Goal: Browse casually

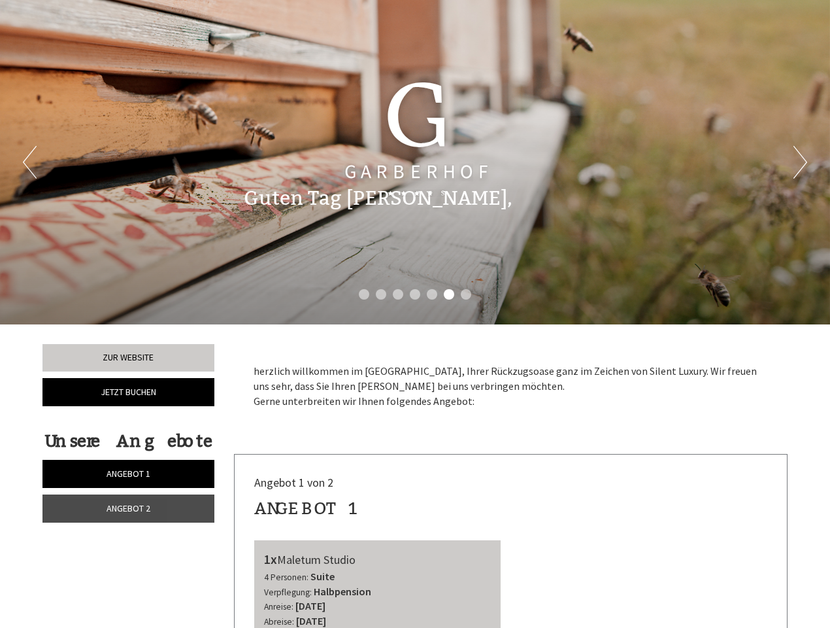
click at [415, 314] on div "Previous Next 1 2 3 4 5 6 7" at bounding box center [415, 162] width 830 height 324
click at [29, 162] on button "Previous" at bounding box center [30, 162] width 14 height 33
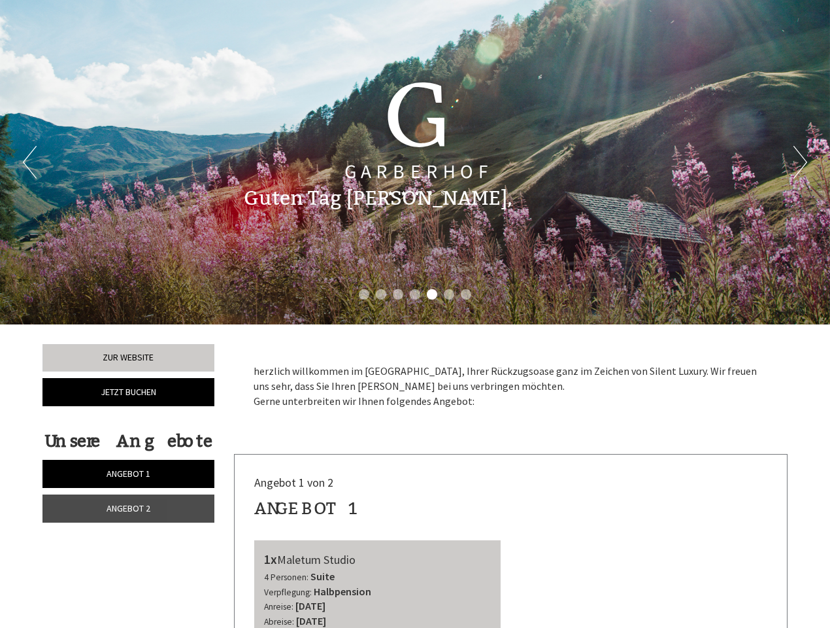
click at [800, 162] on button "Next" at bounding box center [801, 162] width 14 height 33
click at [364, 294] on li "1" at bounding box center [364, 294] width 10 height 10
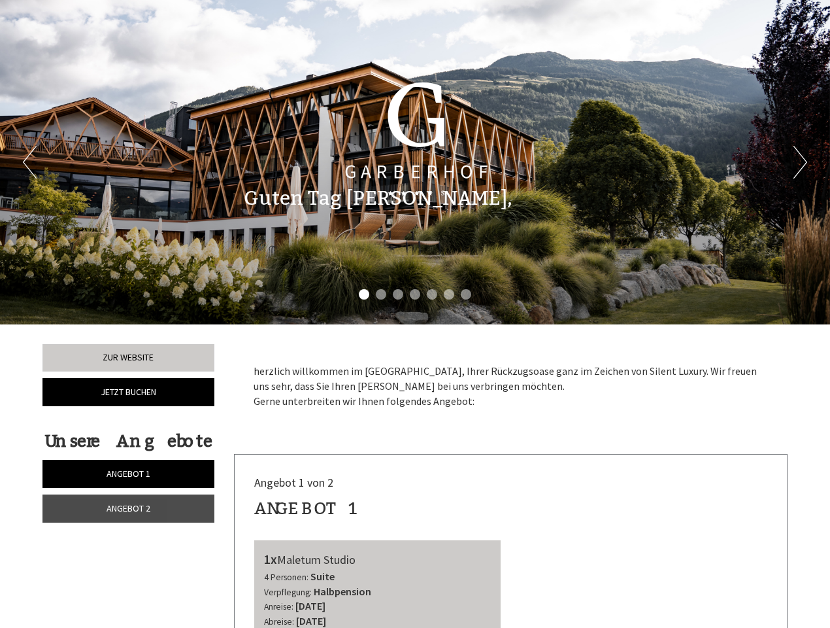
click at [381, 294] on li "2" at bounding box center [381, 294] width 10 height 10
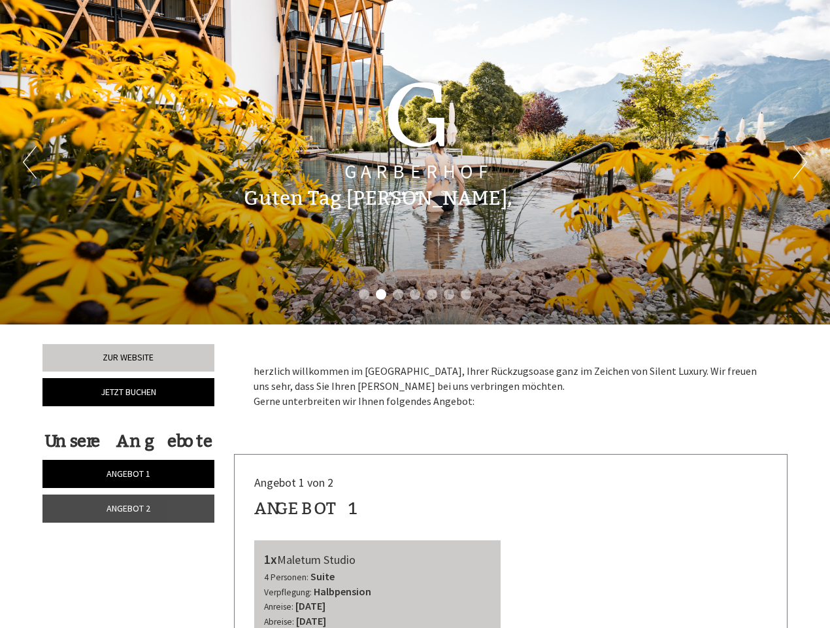
click at [398, 294] on li "3" at bounding box center [398, 294] width 10 height 10
click at [415, 294] on li "4" at bounding box center [415, 294] width 10 height 10
click at [432, 294] on li "5" at bounding box center [432, 294] width 10 height 10
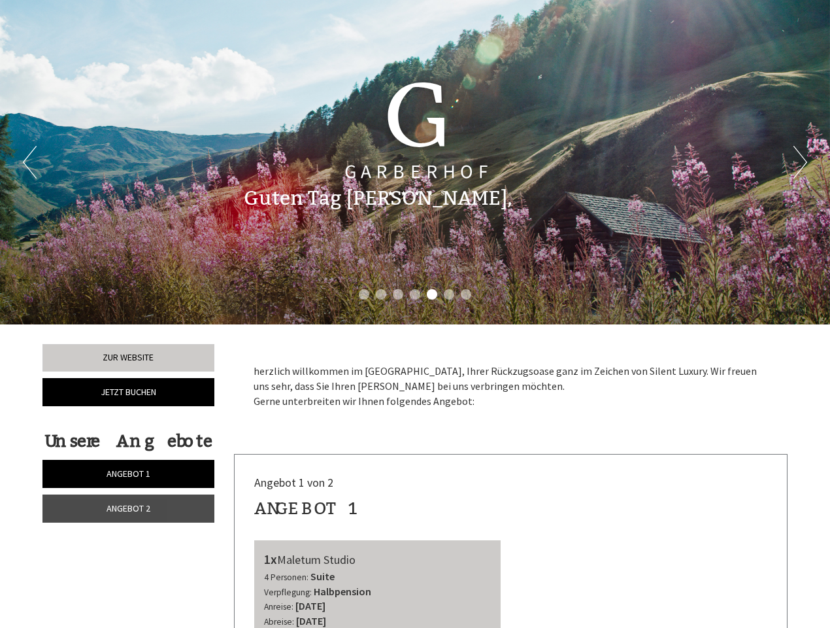
click at [449, 294] on li "6" at bounding box center [449, 294] width 10 height 10
click at [466, 294] on li "7" at bounding box center [466, 294] width 10 height 10
